Goal: Information Seeking & Learning: Learn about a topic

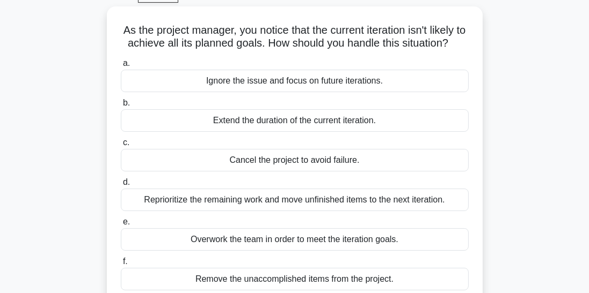
scroll to position [56, 0]
click at [420, 198] on div "Reprioritize the remaining work and move unfinished items to the next iteration." at bounding box center [295, 200] width 348 height 23
click at [121, 186] on input "d. Reprioritize the remaining work and move unfinished items to the next iterat…" at bounding box center [121, 182] width 0 height 7
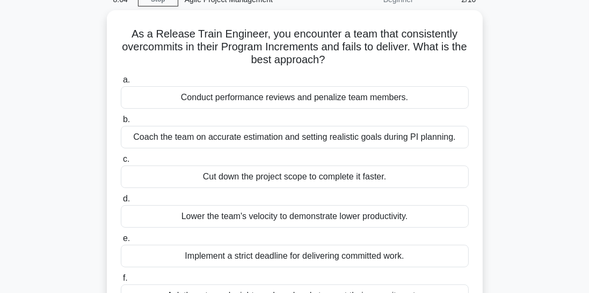
scroll to position [55, 0]
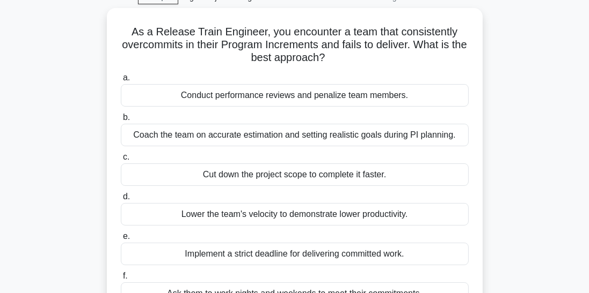
click at [407, 138] on div "Coach the team on accurate estimation and setting realistic goals during PI pla…" at bounding box center [295, 135] width 348 height 23
click at [121, 121] on input "b. Coach the team on accurate estimation and setting realistic goals during PI …" at bounding box center [121, 117] width 0 height 7
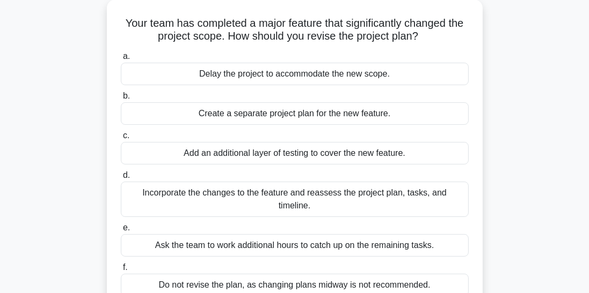
scroll to position [64, 0]
click at [443, 194] on div "Incorporate the changes to the feature and reassess the project plan, tasks, an…" at bounding box center [295, 198] width 348 height 35
click at [121, 179] on input "d. Incorporate the changes to the feature and reassess the project plan, tasks,…" at bounding box center [121, 175] width 0 height 7
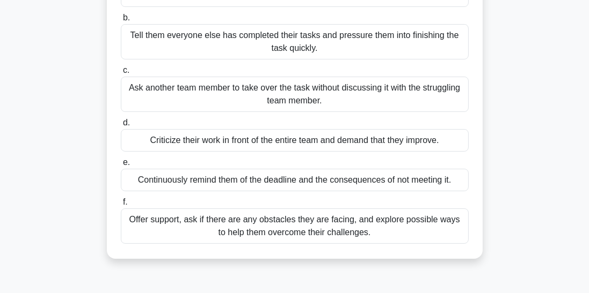
scroll to position [142, 0]
click at [445, 226] on div "Offer support, ask if there are any obstacles they are facing, and explore poss…" at bounding box center [295, 226] width 348 height 35
click at [121, 206] on input "f. Offer support, ask if there are any obstacles they are facing, and explore p…" at bounding box center [121, 202] width 0 height 7
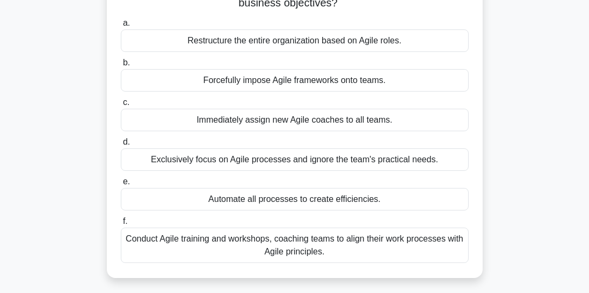
scroll to position [110, 0]
click at [440, 246] on div "Conduct Agile training and workshops, coaching teams to align their work proces…" at bounding box center [295, 244] width 348 height 35
click at [121, 225] on input "f. Conduct Agile training and workshops, coaching teams to align their work pro…" at bounding box center [121, 221] width 0 height 7
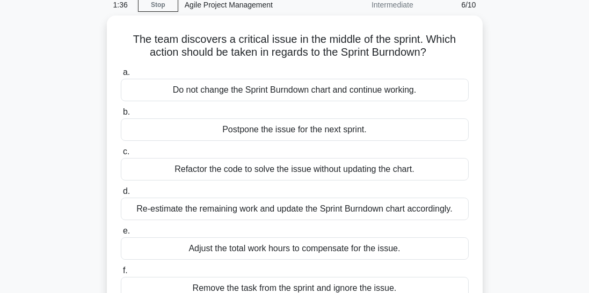
scroll to position [47, 0]
click at [440, 207] on div "Re-estimate the remaining work and update the Sprint Burndown chart accordingly." at bounding box center [295, 209] width 348 height 23
click at [121, 195] on input "d. Re-estimate the remaining work and update the Sprint Burndown chart accordin…" at bounding box center [121, 191] width 0 height 7
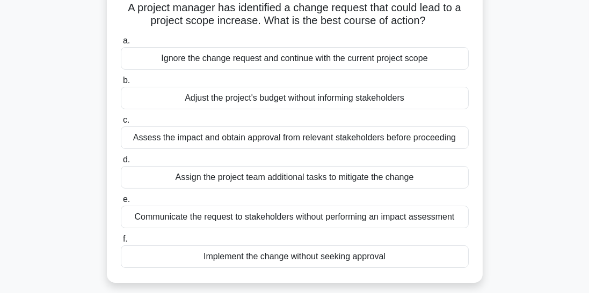
scroll to position [79, 0]
click at [451, 144] on div "Assess the impact and obtain approval from relevant stakeholders before proceed…" at bounding box center [295, 137] width 348 height 23
click at [121, 123] on input "c. Assess the impact and obtain approval from relevant stakeholders before proc…" at bounding box center [121, 119] width 0 height 7
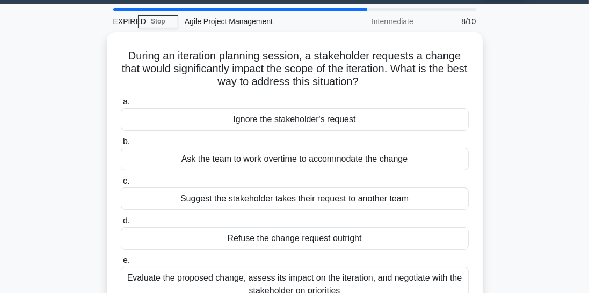
scroll to position [39, 0]
